Goal: Information Seeking & Learning: Learn about a topic

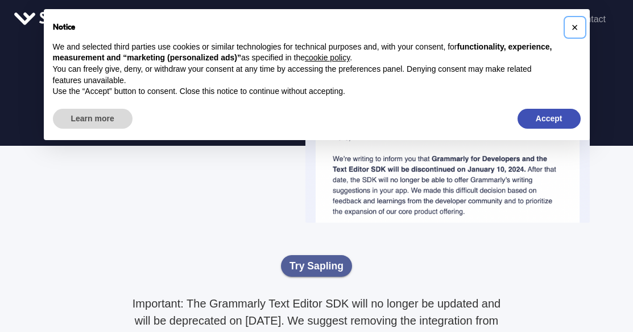
click at [575, 27] on span "×" at bounding box center [575, 27] width 7 height 13
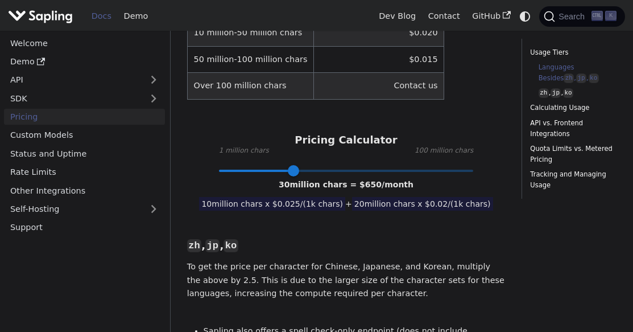
scroll to position [516, 0]
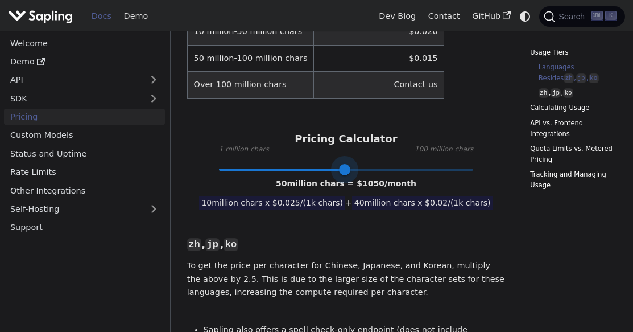
type input "1"
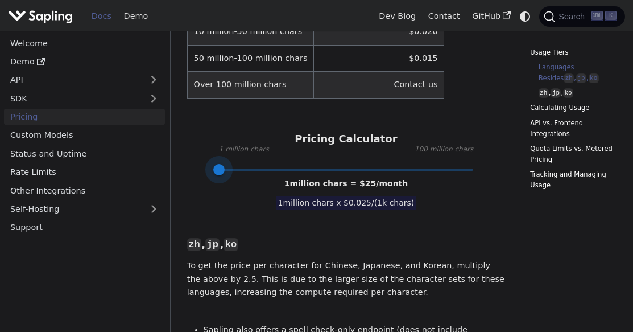
drag, startPoint x: 294, startPoint y: 151, endPoint x: 169, endPoint y: 155, distance: 125.3
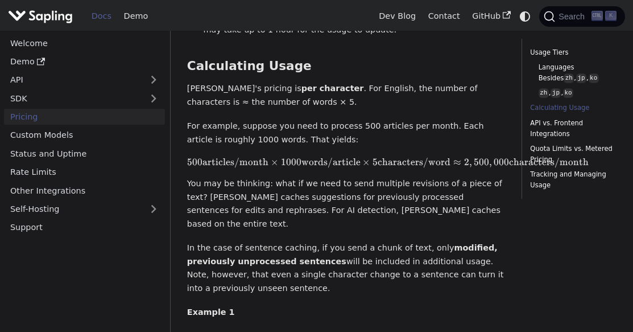
scroll to position [875, 0]
